Goal: Information Seeking & Learning: Learn about a topic

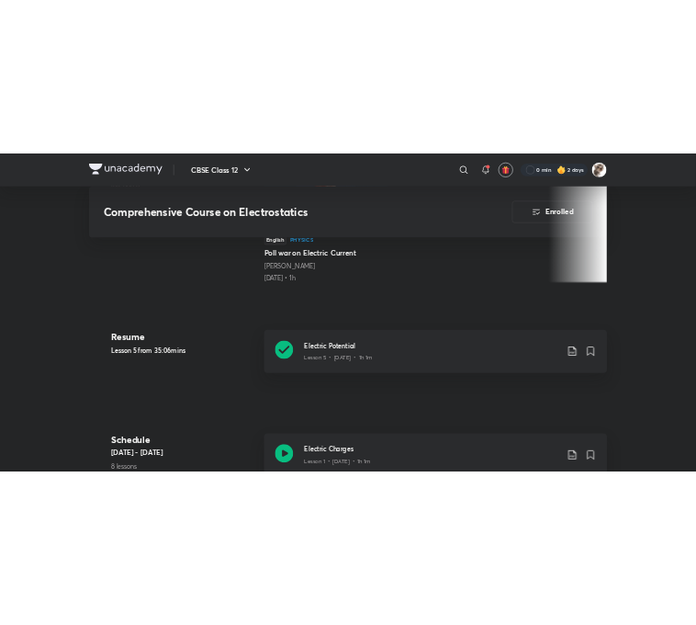
scroll to position [685, 0]
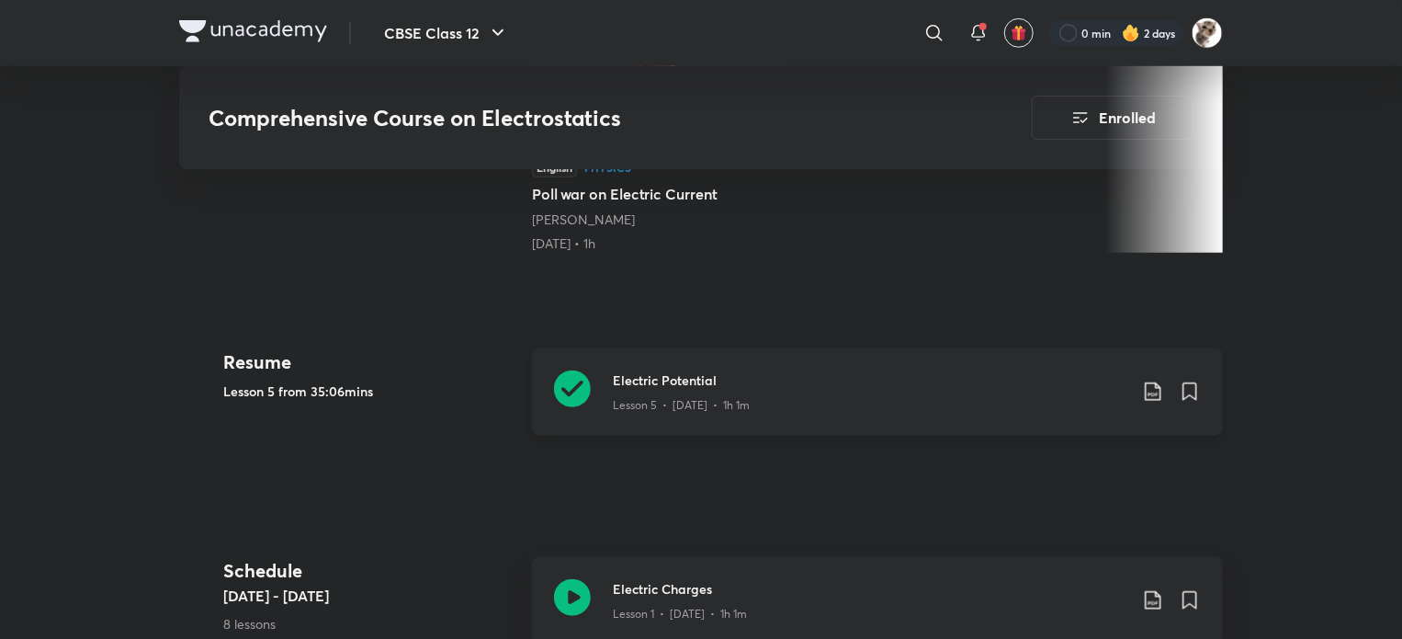
click at [582, 388] on icon at bounding box center [572, 388] width 37 height 37
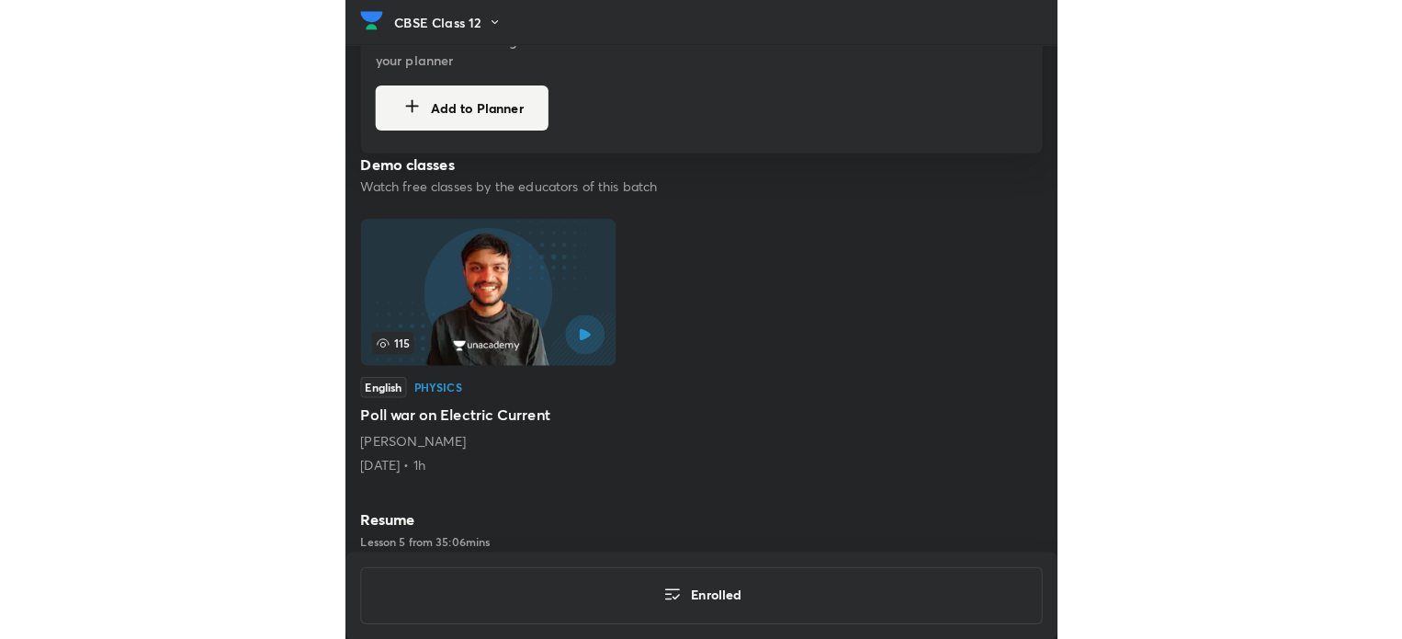
scroll to position [639, 0]
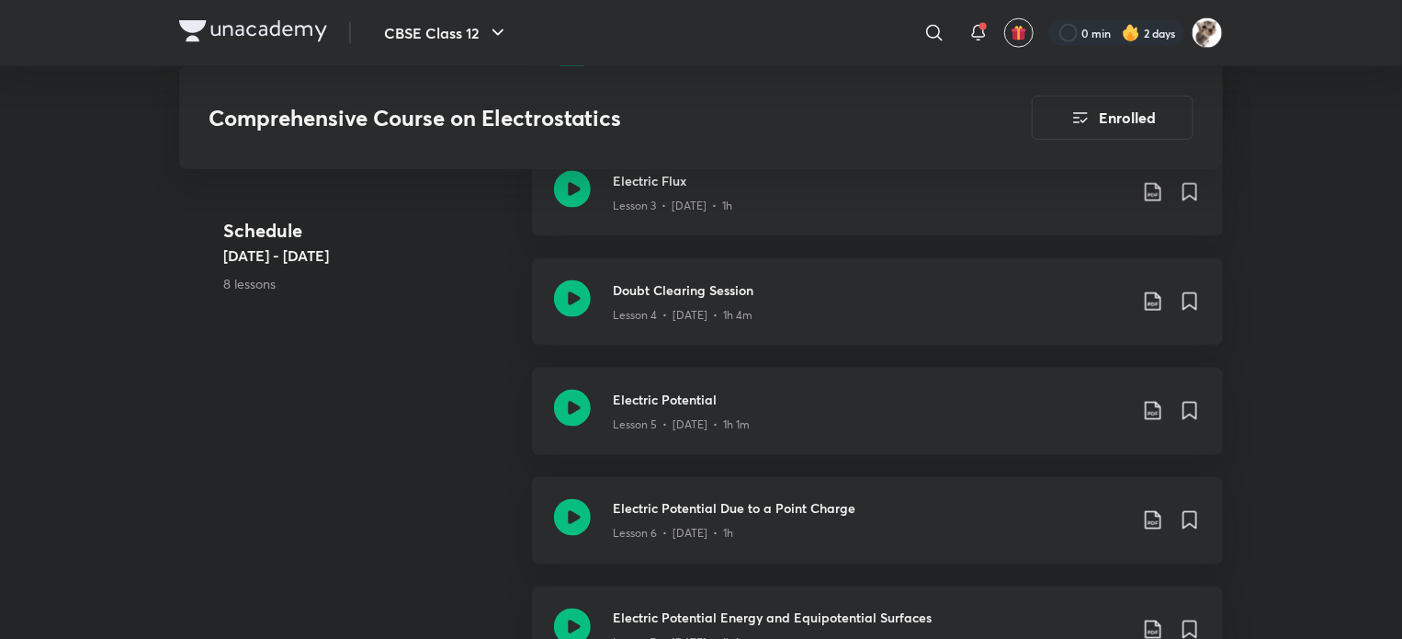
scroll to position [1417, 0]
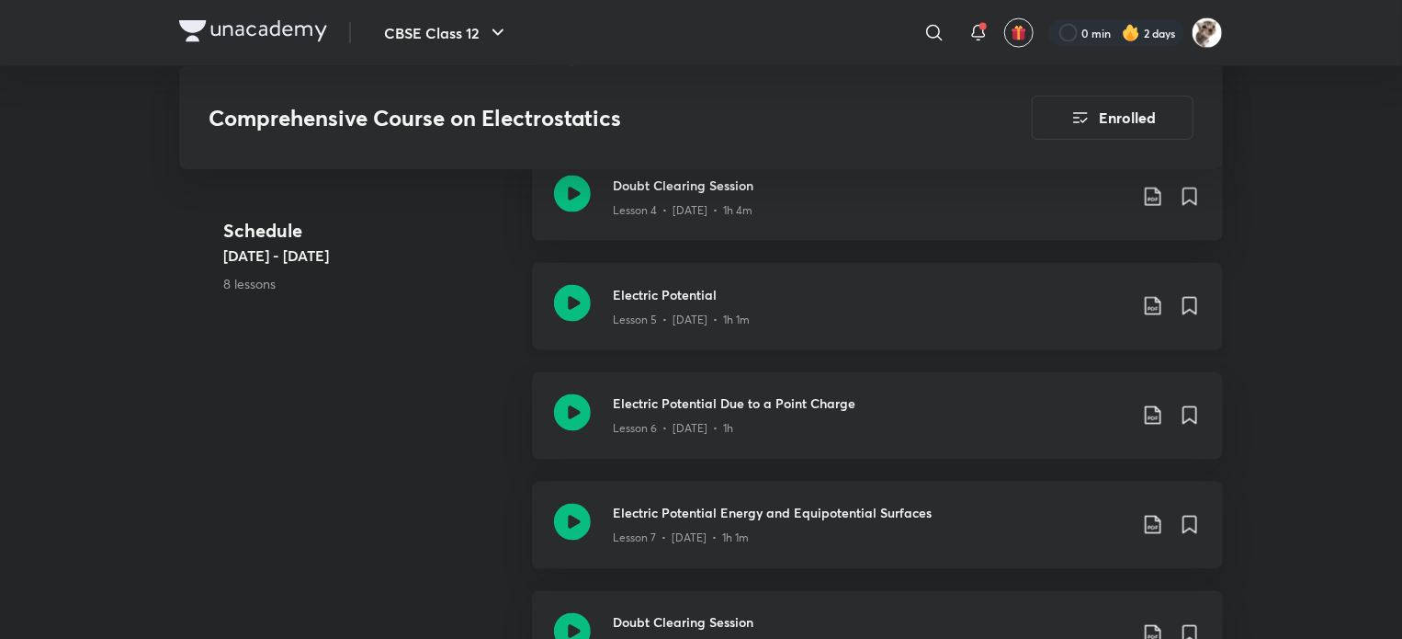
click at [1154, 300] on icon at bounding box center [1153, 306] width 22 height 22
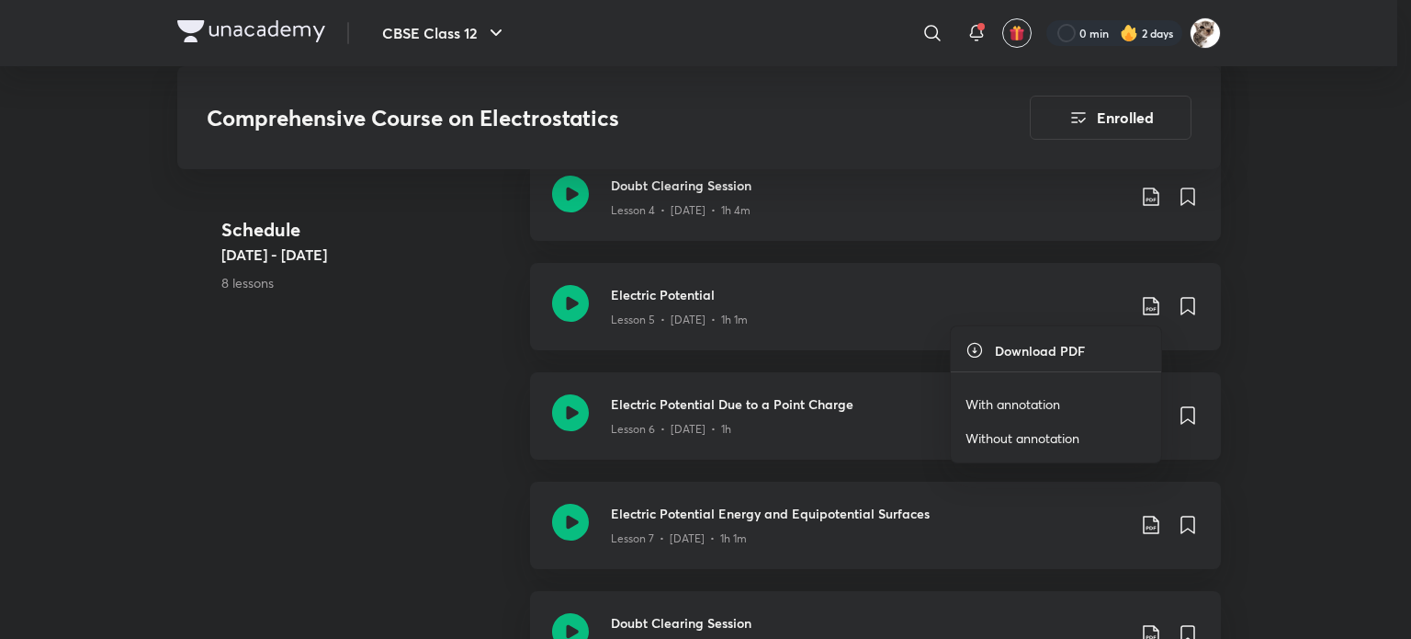
click at [1043, 440] on p "Without annotation" at bounding box center [1023, 437] width 114 height 19
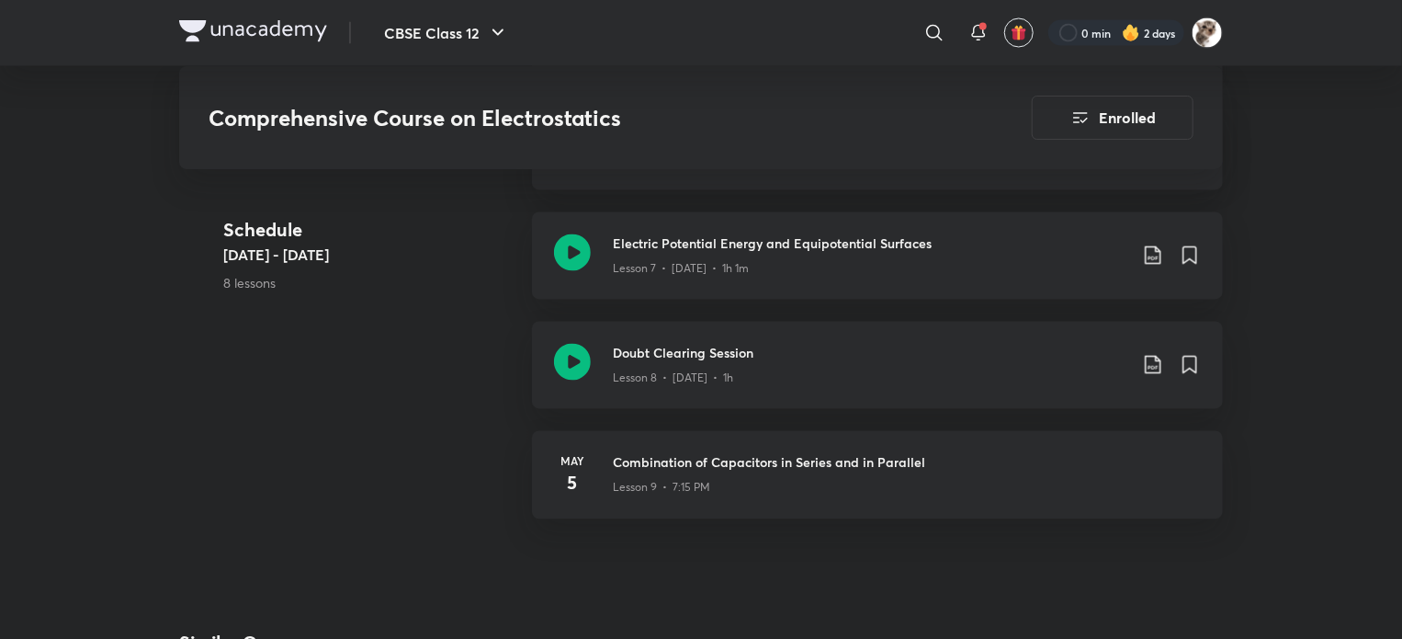
scroll to position [1687, 0]
